Goal: Information Seeking & Learning: Stay updated

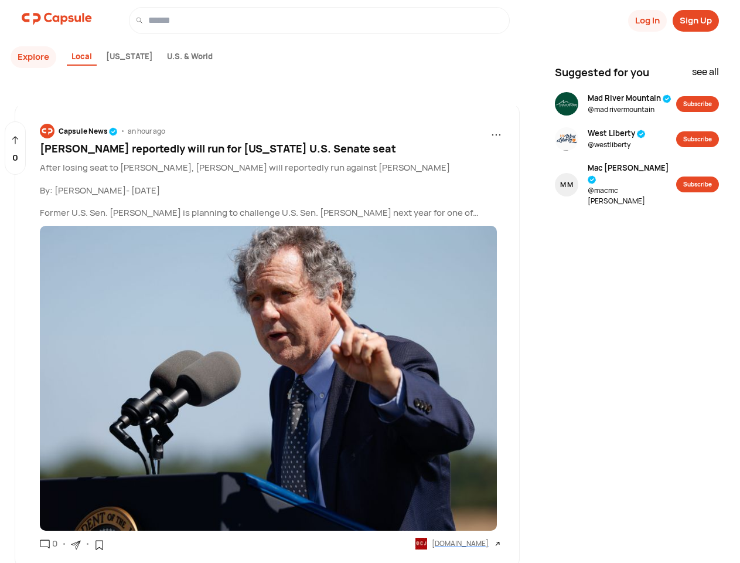
click at [647, 21] on button "Log In" at bounding box center [647, 21] width 39 height 22
click at [696, 21] on button "Sign Up" at bounding box center [696, 21] width 46 height 22
click at [33, 57] on button "Explore" at bounding box center [34, 57] width 46 height 22
click at [81, 57] on div "Local" at bounding box center [82, 58] width 30 height 18
click at [114, 57] on div "ohio" at bounding box center [129, 58] width 56 height 18
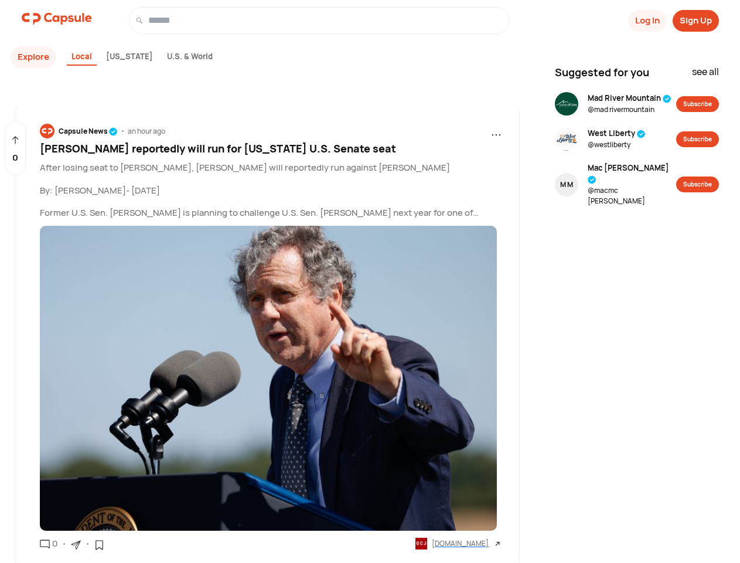
click at [162, 57] on div "U.S. & World" at bounding box center [189, 58] width 55 height 18
click at [88, 131] on div "Capsule News" at bounding box center [88, 131] width 59 height 11
click at [496, 131] on span "..." at bounding box center [496, 131] width 11 height 18
click at [271, 148] on span "Sherrod Brown reportedly will run for Ohio U.S. Senate seat" at bounding box center [218, 148] width 356 height 14
